Goal: Information Seeking & Learning: Learn about a topic

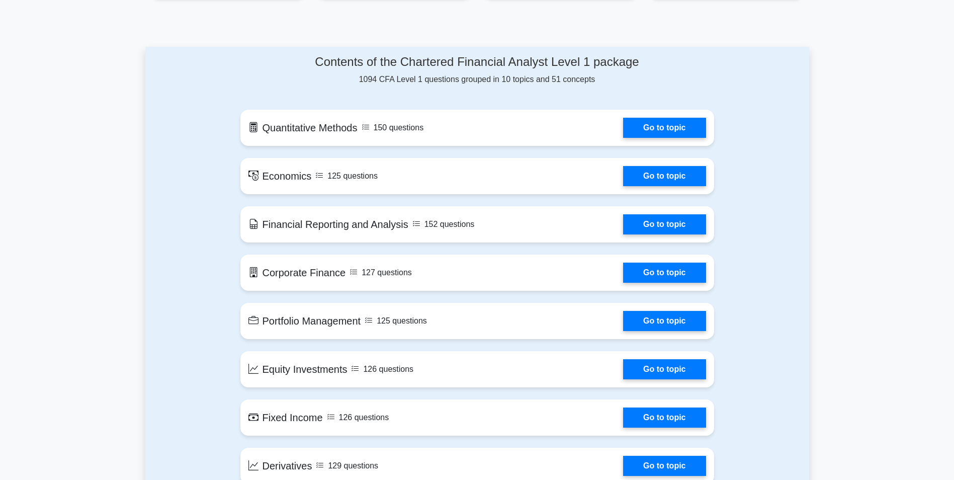
scroll to position [503, 0]
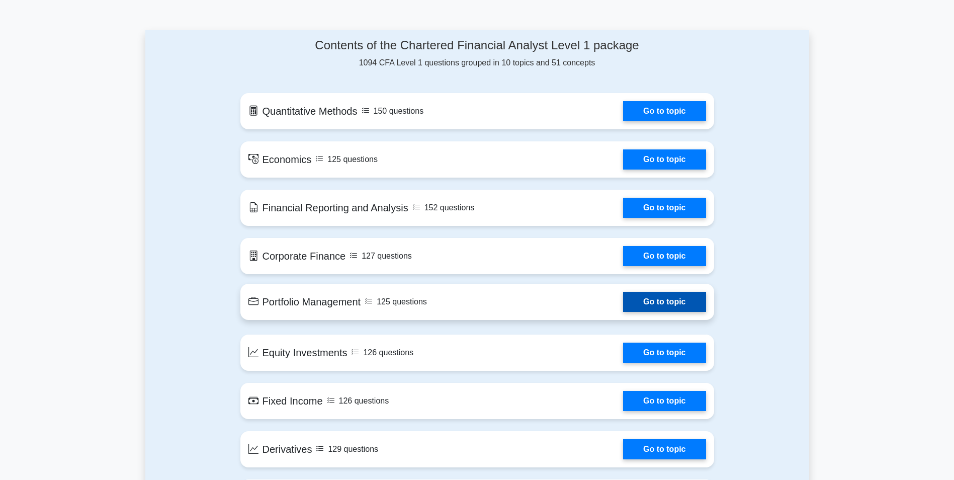
click at [675, 303] on link "Go to topic" at bounding box center [664, 302] width 82 height 20
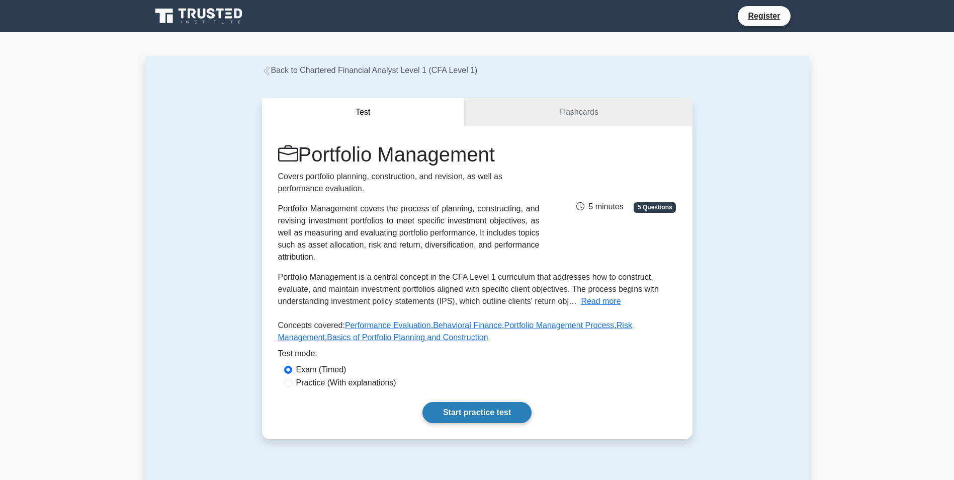
click at [488, 402] on link "Start practice test" at bounding box center [476, 412] width 109 height 21
click at [472, 402] on link "Start practice test" at bounding box center [476, 412] width 109 height 21
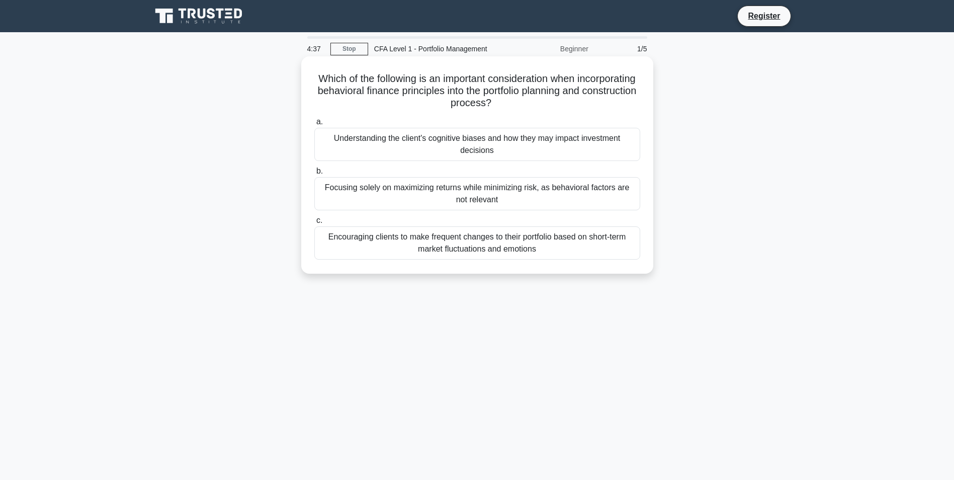
click at [488, 140] on div "Understanding the client's cognitive biases and how they may impact investment …" at bounding box center [477, 144] width 326 height 33
click at [314, 125] on input "a. Understanding the client's cognitive biases and how they may impact investme…" at bounding box center [314, 122] width 0 height 7
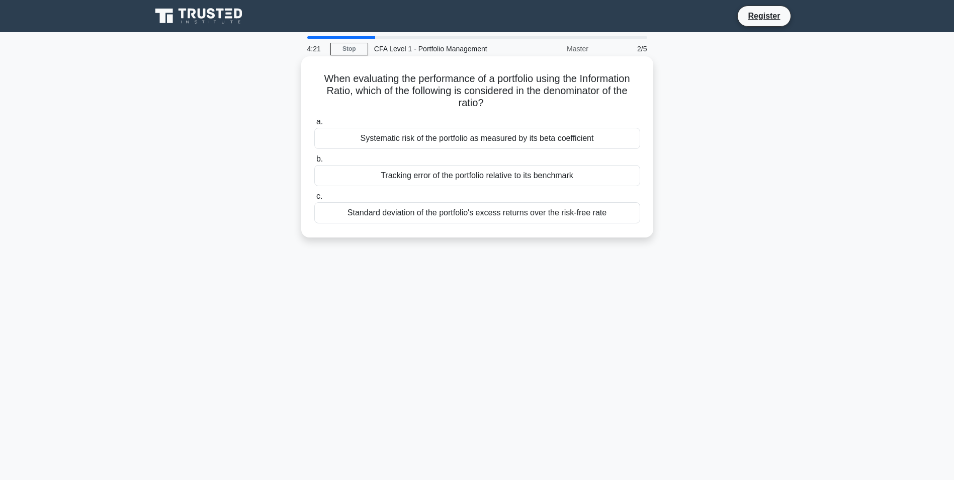
click at [409, 140] on div "Systematic risk of the portfolio as measured by its beta coefficient" at bounding box center [477, 138] width 326 height 21
click at [314, 125] on input "a. Systematic risk of the portfolio as measured by its beta coefficient" at bounding box center [314, 122] width 0 height 7
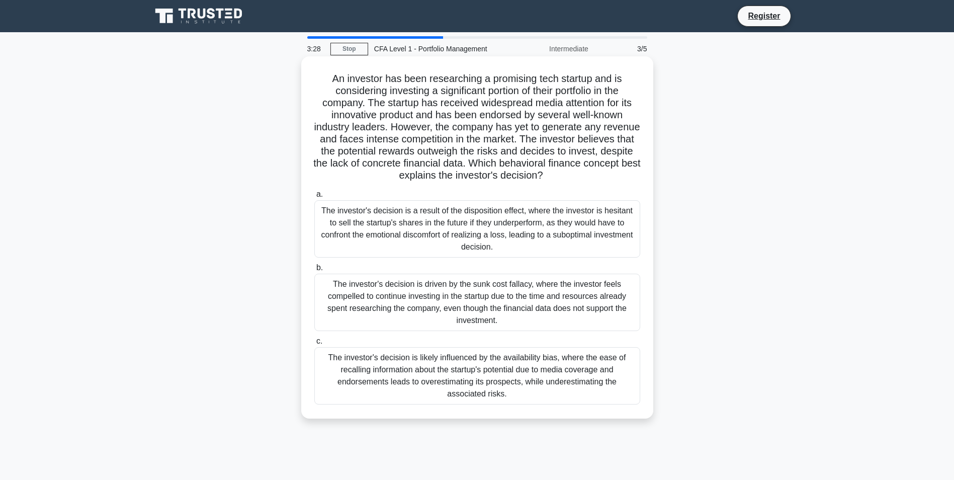
click at [449, 368] on div "The investor's decision is likely influenced by the availability bias, where th…" at bounding box center [477, 375] width 326 height 57
click at [314, 344] on input "c. The investor's decision is likely influenced by the availability bias, where…" at bounding box center [314, 341] width 0 height 7
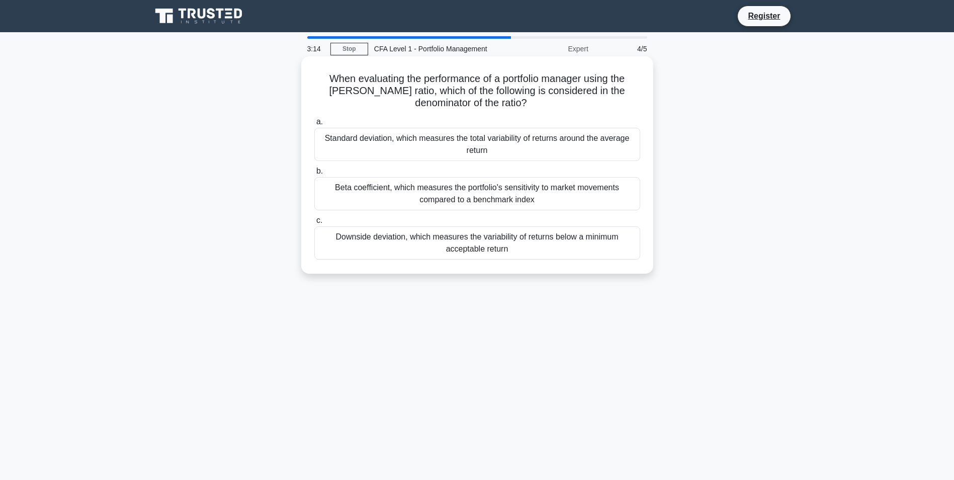
click at [397, 251] on div "Downside deviation, which measures the variability of returns below a minimum a…" at bounding box center [477, 242] width 326 height 33
click at [314, 224] on input "c. Downside deviation, which measures the variability of returns below a minimu…" at bounding box center [314, 220] width 0 height 7
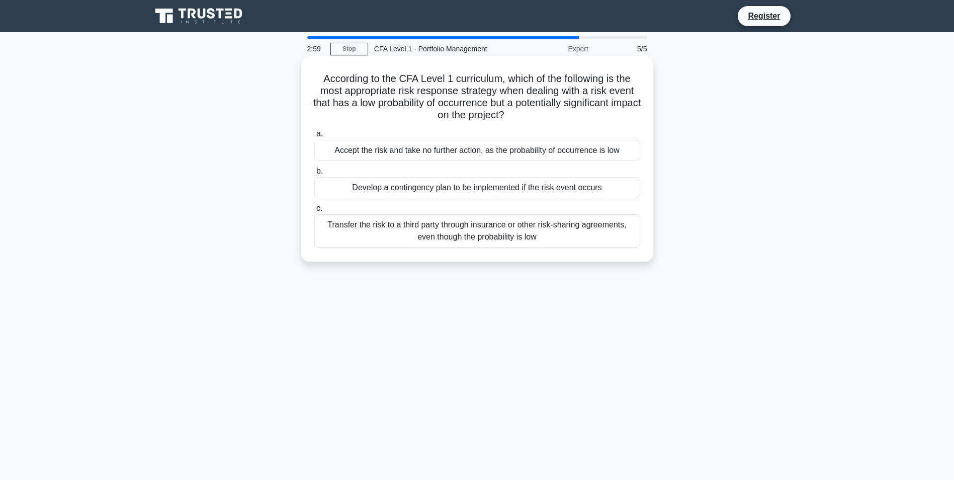
click at [393, 183] on div "Develop a contingency plan to be implemented if the risk event occurs" at bounding box center [477, 187] width 326 height 21
click at [314, 174] on input "b. Develop a contingency plan to be implemented if the risk event occurs" at bounding box center [314, 171] width 0 height 7
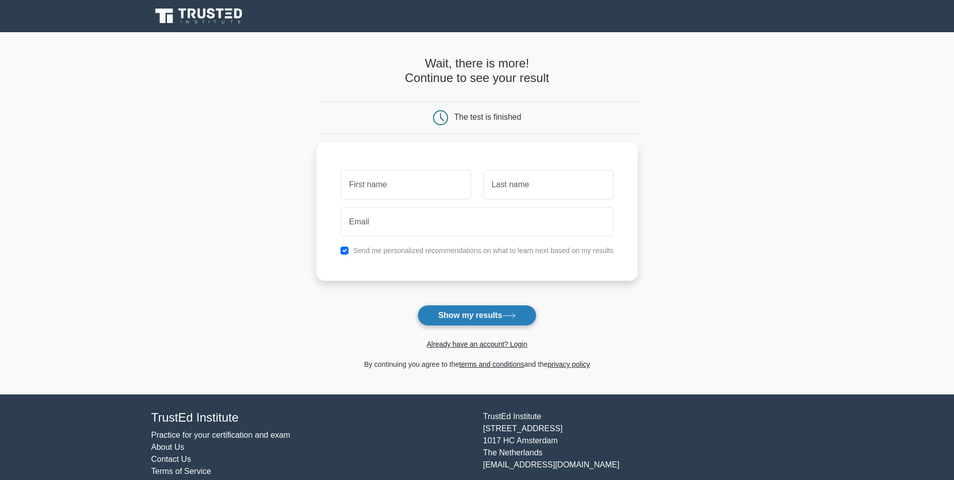
click at [466, 318] on button "Show my results" at bounding box center [476, 315] width 119 height 21
type input "s"
click at [508, 188] on input "text" at bounding box center [548, 181] width 130 height 29
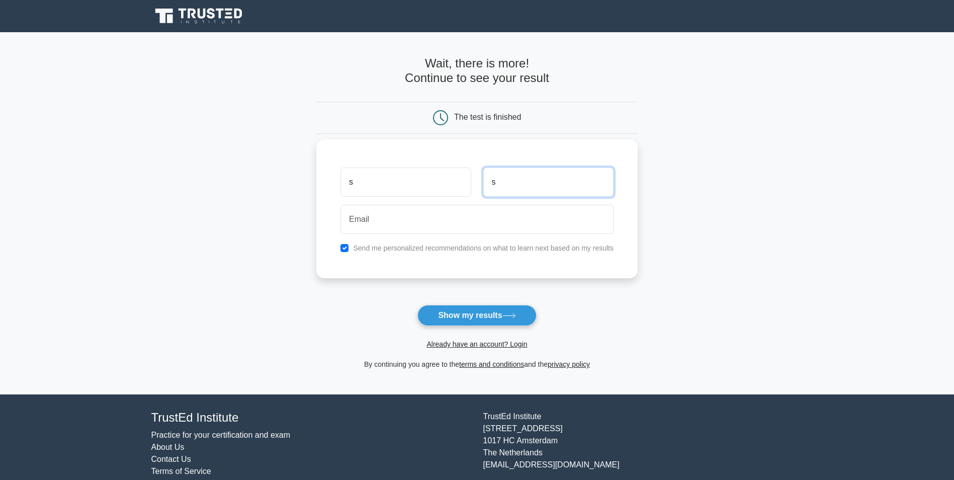
type input "s"
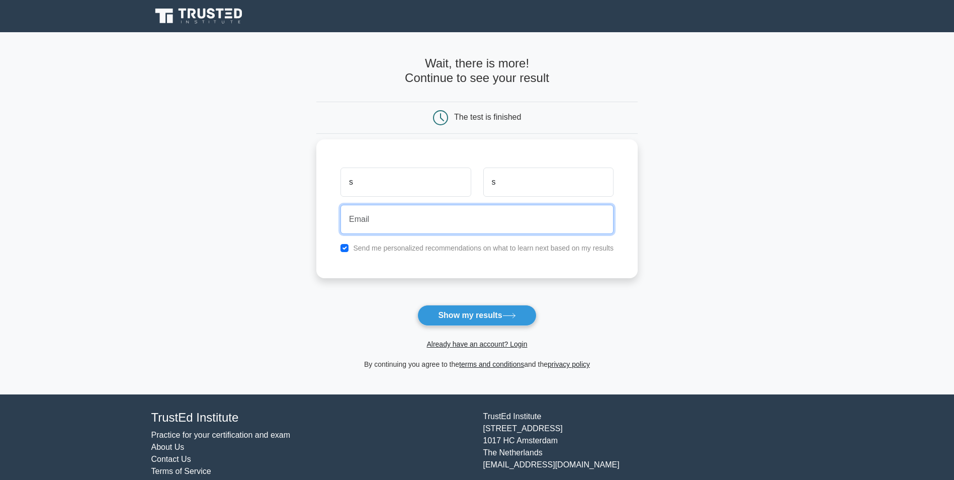
drag, startPoint x: 486, startPoint y: 221, endPoint x: 486, endPoint y: 228, distance: 7.0
click at [486, 221] on input "email" at bounding box center [476, 219] width 273 height 29
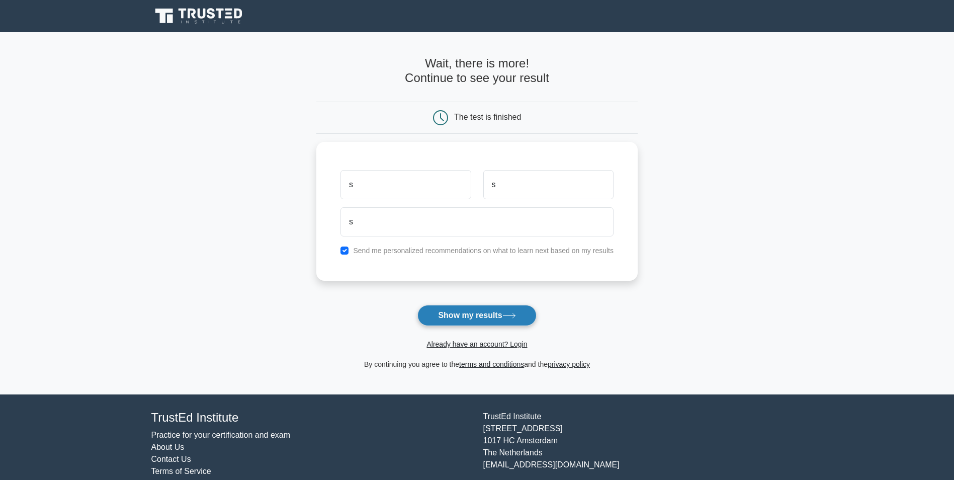
click at [488, 314] on button "Show my results" at bounding box center [476, 315] width 119 height 21
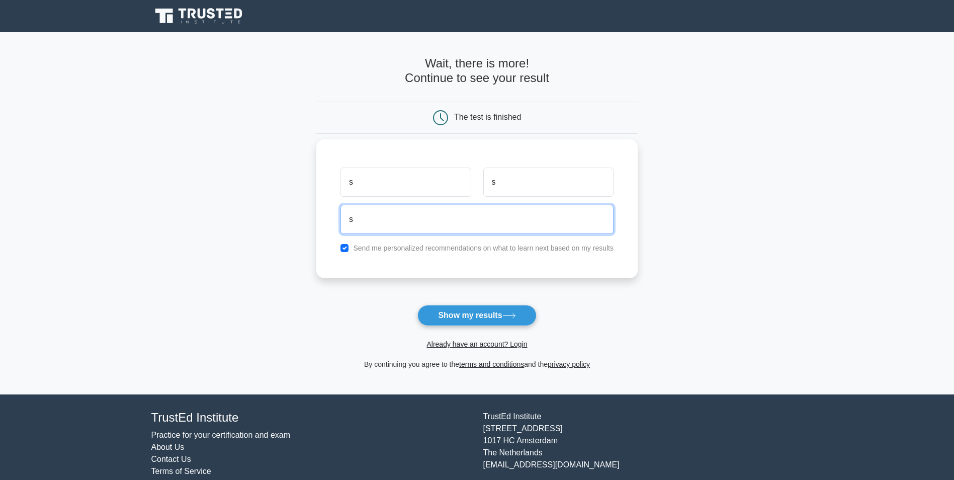
click at [372, 221] on input "s" at bounding box center [476, 219] width 273 height 29
drag, startPoint x: 420, startPoint y: 222, endPoint x: 327, endPoint y: 221, distance: 93.0
click at [327, 221] on div "s s s Send me personalized recommendations on what to learn next based on my re…" at bounding box center [476, 208] width 321 height 139
click at [660, 314] on main "Wait, there is more! Continue to see your result The test is finished s s pesic" at bounding box center [477, 213] width 954 height 362
click at [432, 220] on input "pesic" at bounding box center [476, 219] width 273 height 29
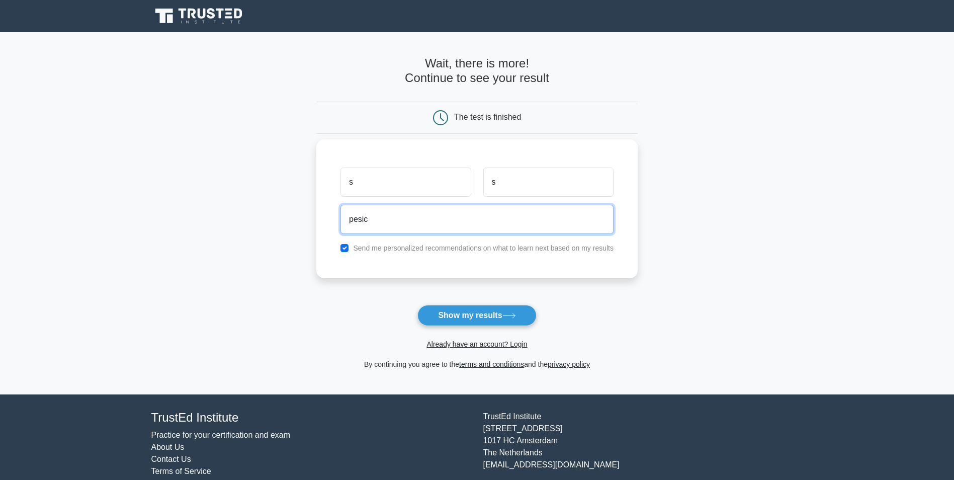
type input "pesic.stefan@protonmail.com"
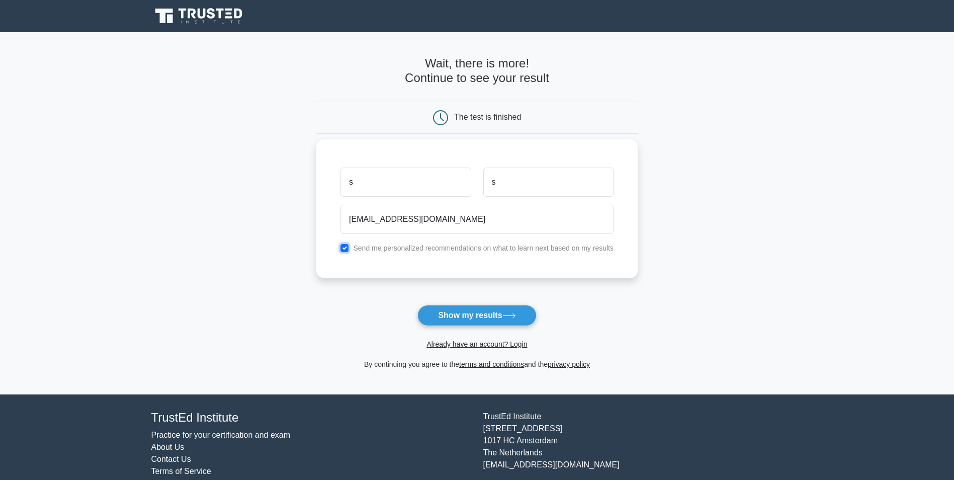
click at [343, 247] on input "checkbox" at bounding box center [344, 248] width 8 height 8
checkbox input "false"
click at [445, 314] on button "Show my results" at bounding box center [476, 315] width 119 height 21
